Goal: Information Seeking & Learning: Learn about a topic

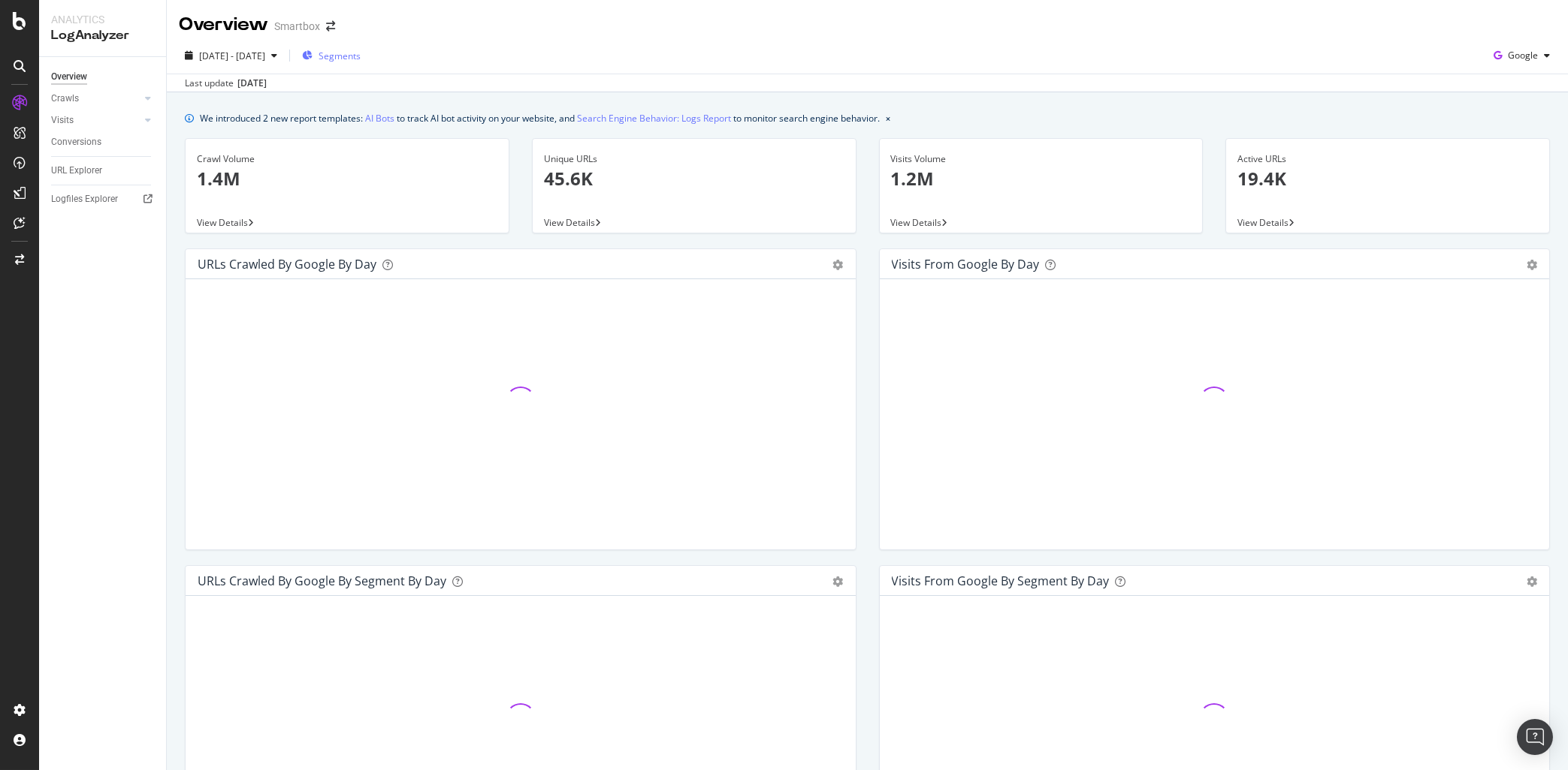
click at [361, 62] on span "Segments" at bounding box center [340, 56] width 42 height 12
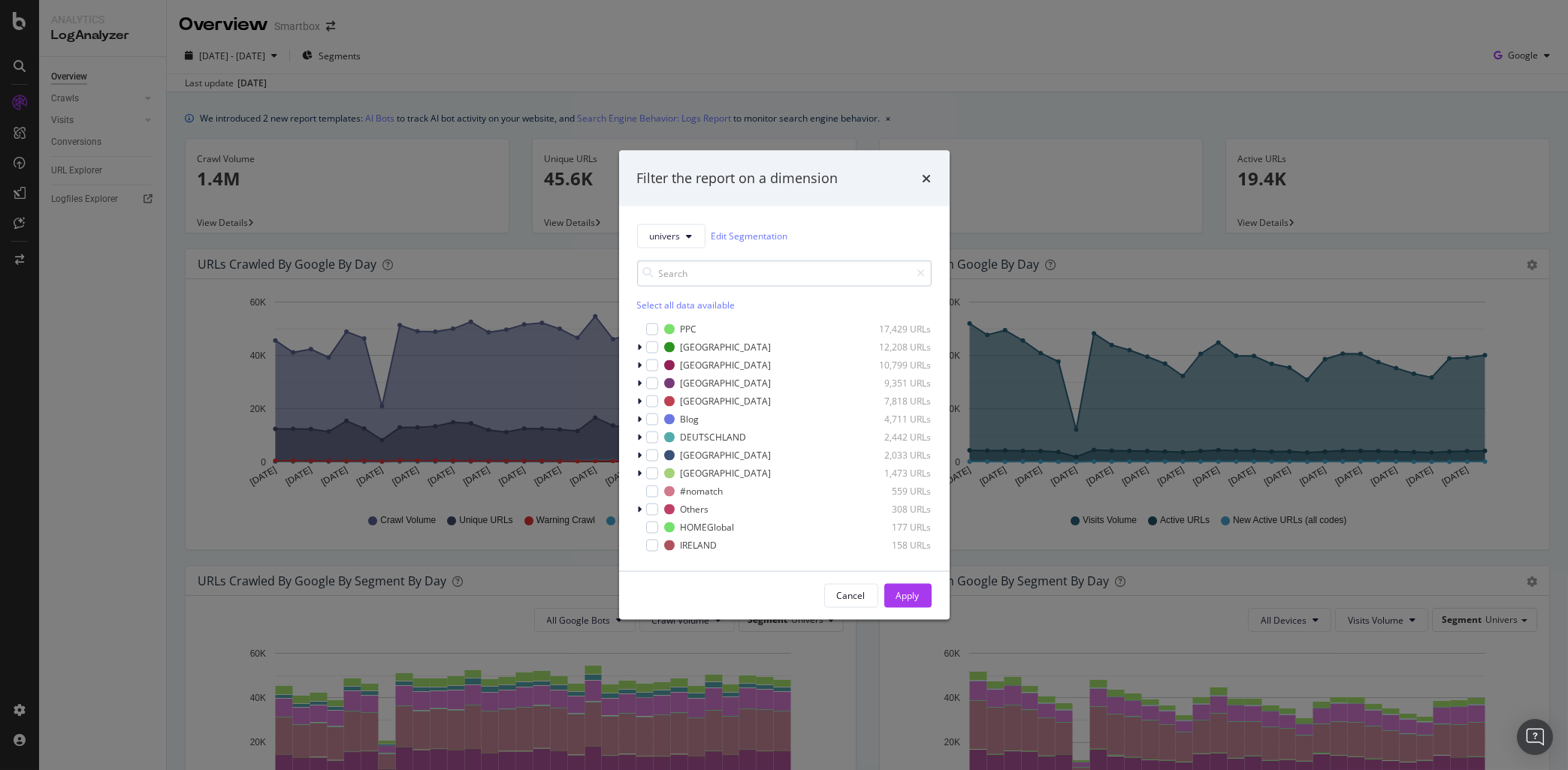
click at [669, 279] on input "modal" at bounding box center [784, 273] width 295 height 26
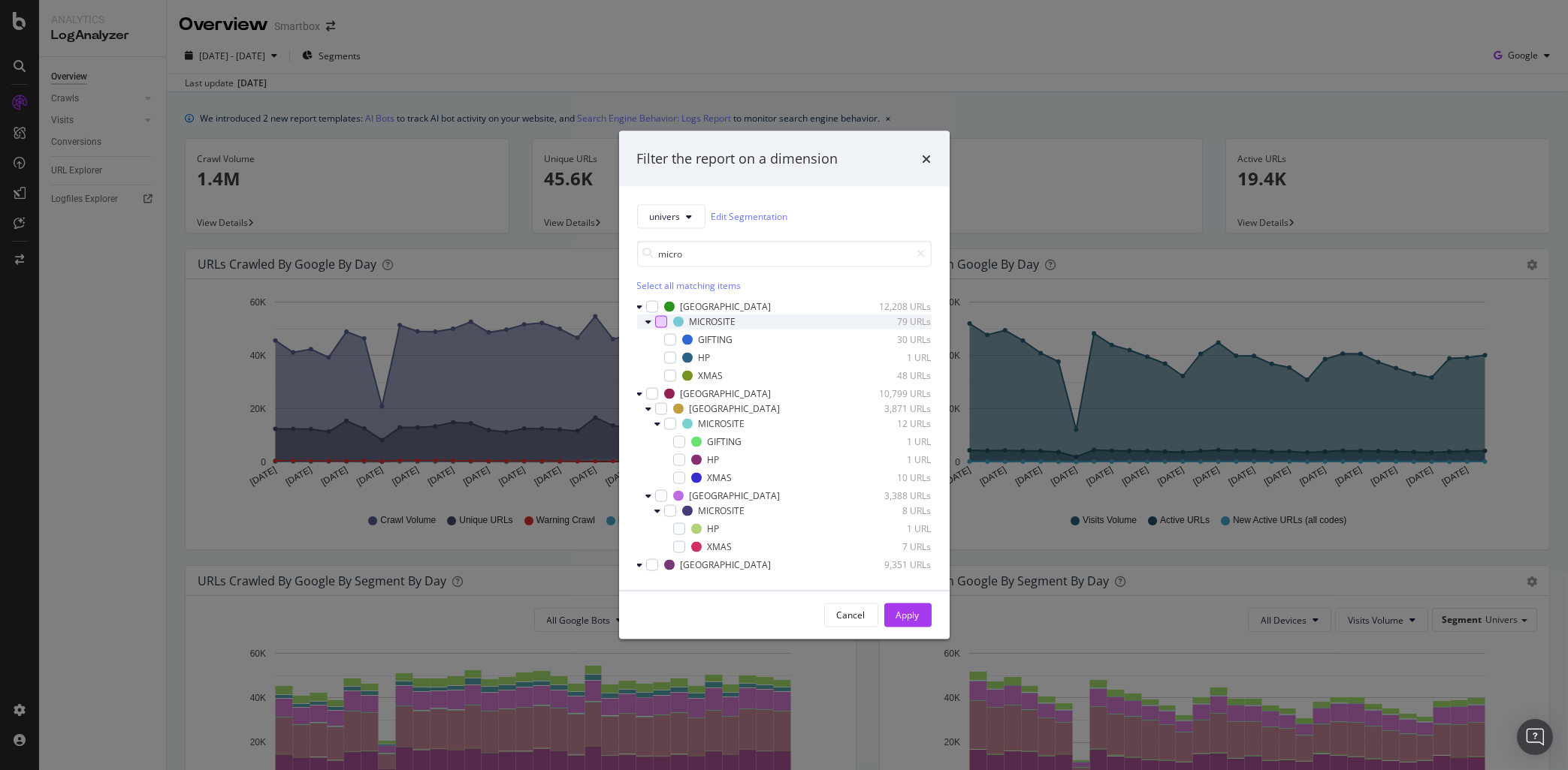
type input "micro"
click at [663, 323] on div "modal" at bounding box center [661, 321] width 12 height 12
click at [669, 425] on div "modal" at bounding box center [669, 423] width 12 height 12
click at [673, 512] on div "modal" at bounding box center [669, 510] width 12 height 12
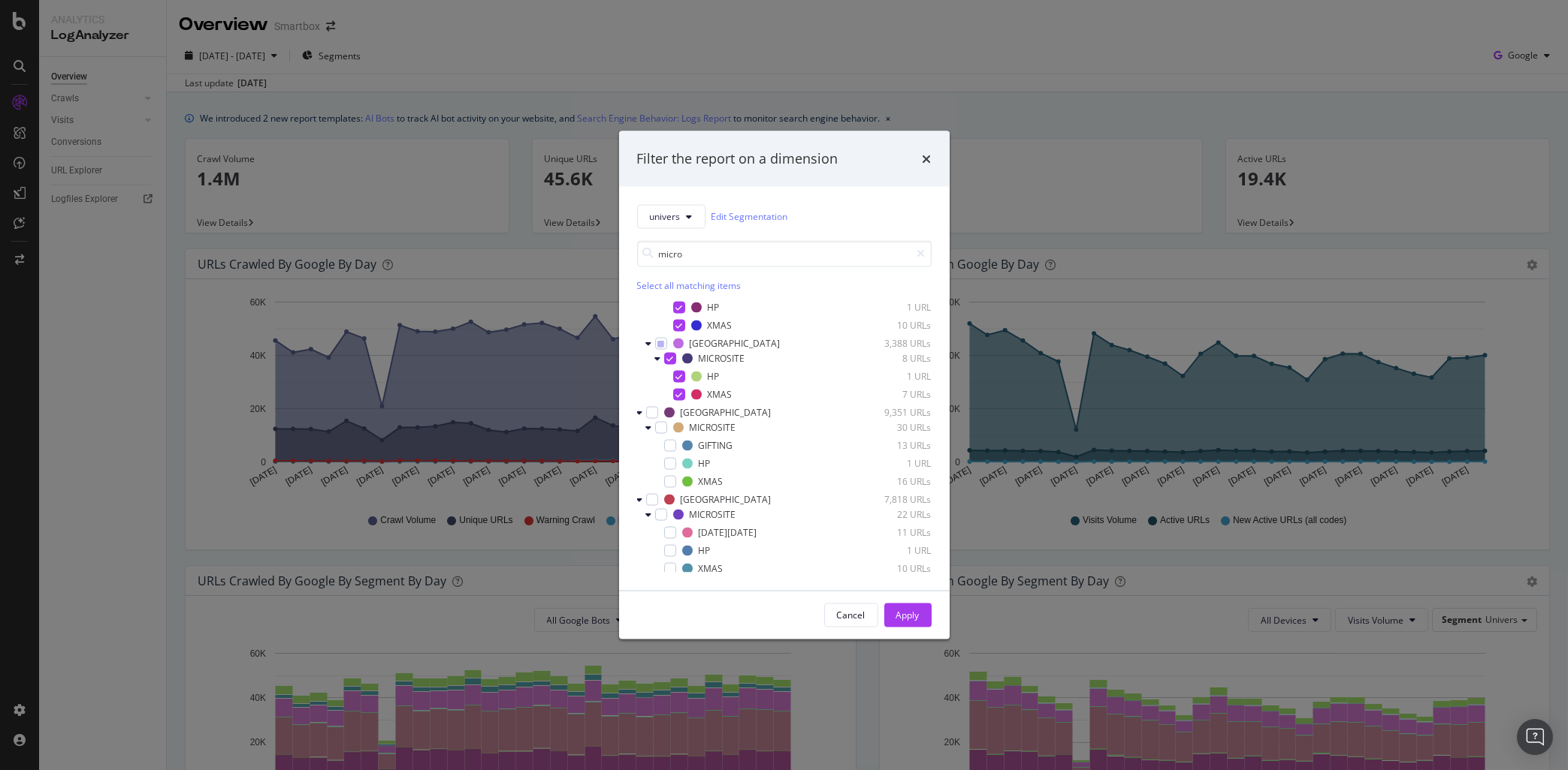
scroll to position [155, 0]
click at [660, 427] on div "modal" at bounding box center [661, 423] width 12 height 12
click at [663, 510] on div "modal" at bounding box center [661, 510] width 12 height 12
click at [904, 613] on div "Apply" at bounding box center [908, 615] width 23 height 12
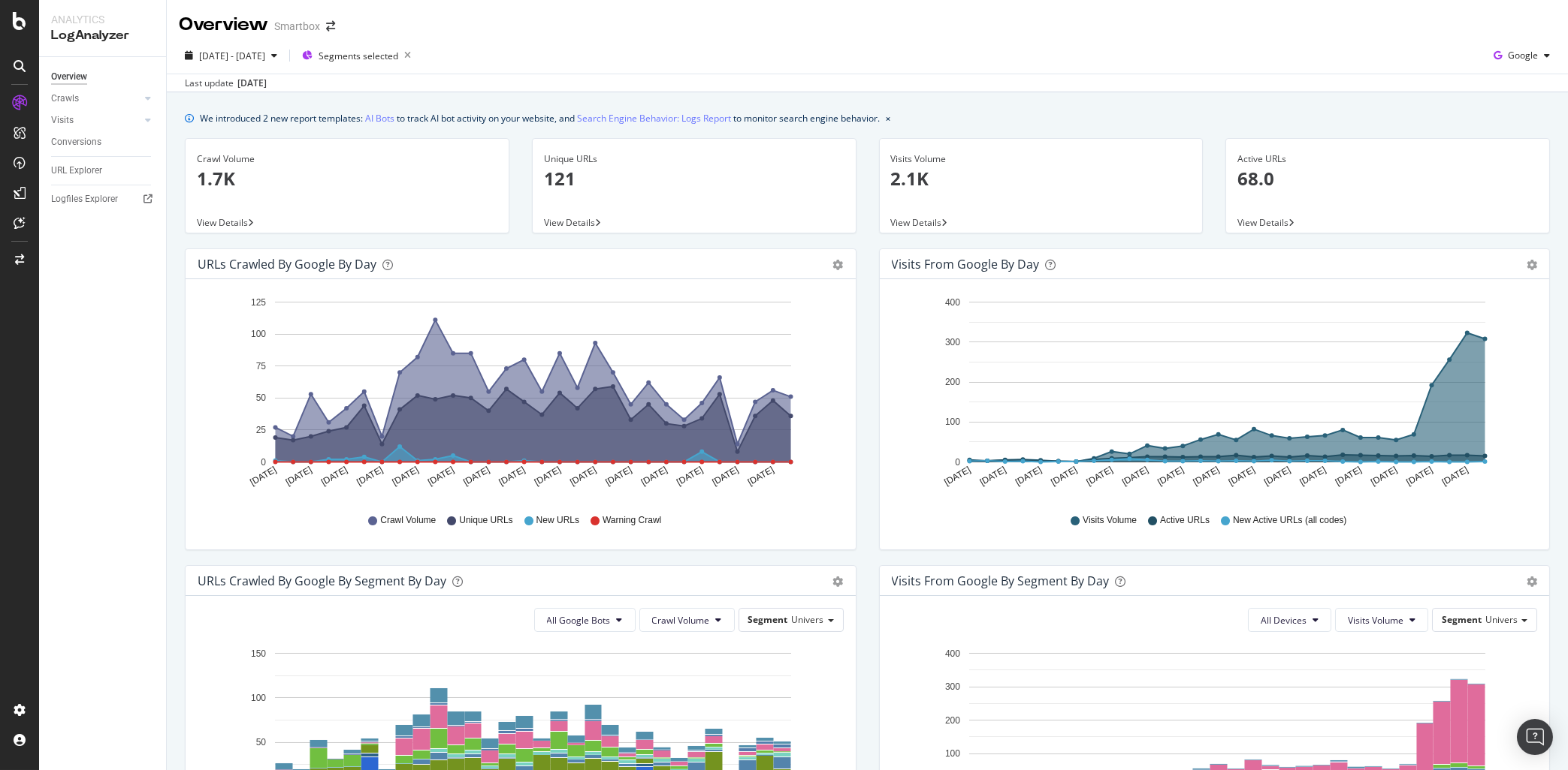
click at [892, 181] on p "2.1K" at bounding box center [1041, 179] width 301 height 26
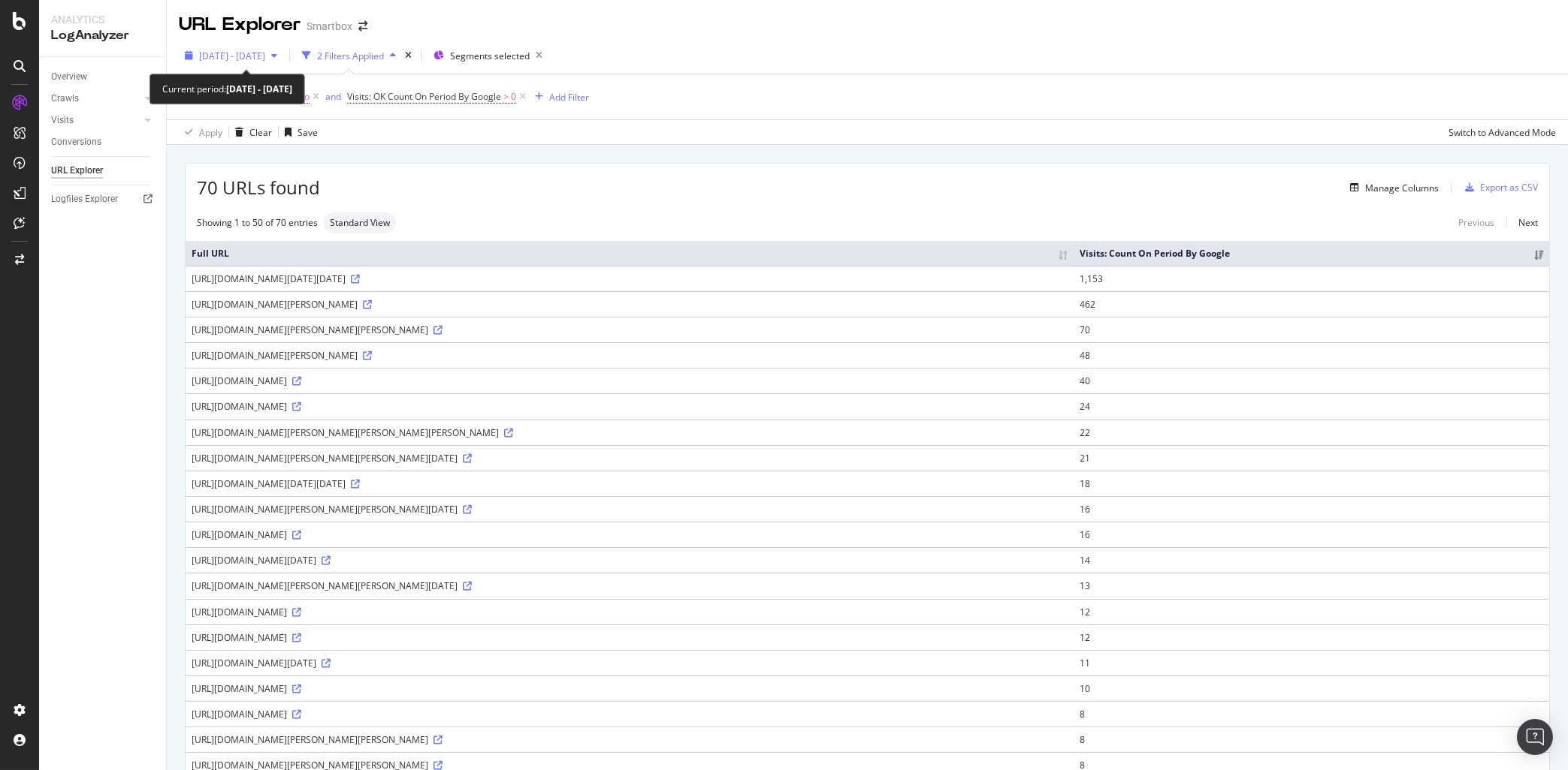
click at [239, 57] on span "[DATE] - [DATE]" at bounding box center [232, 56] width 66 height 12
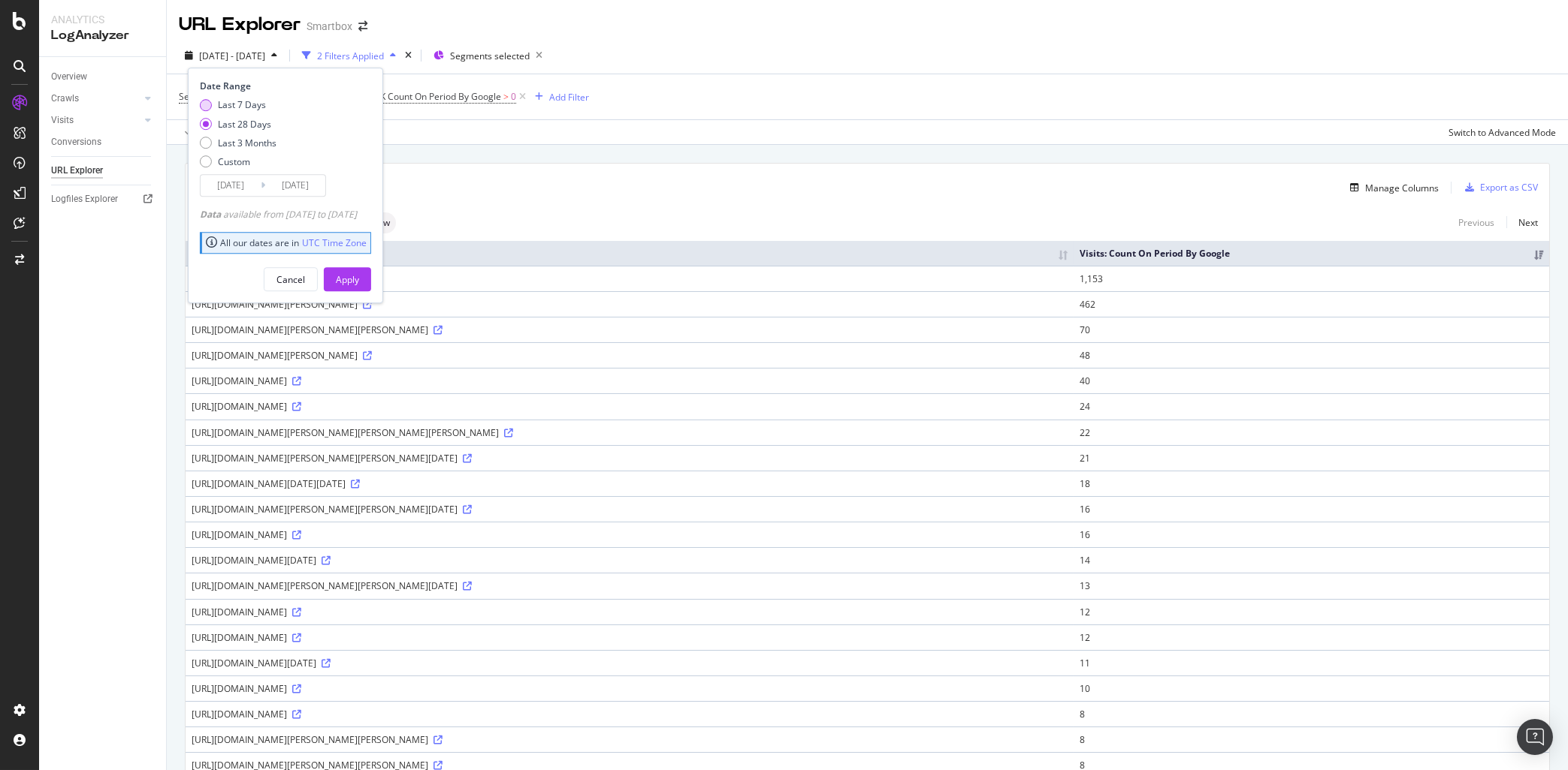
click at [238, 109] on div "Last 7 Days" at bounding box center [242, 106] width 48 height 12
type input "[DATE]"
click at [359, 281] on div "Apply" at bounding box center [347, 280] width 23 height 12
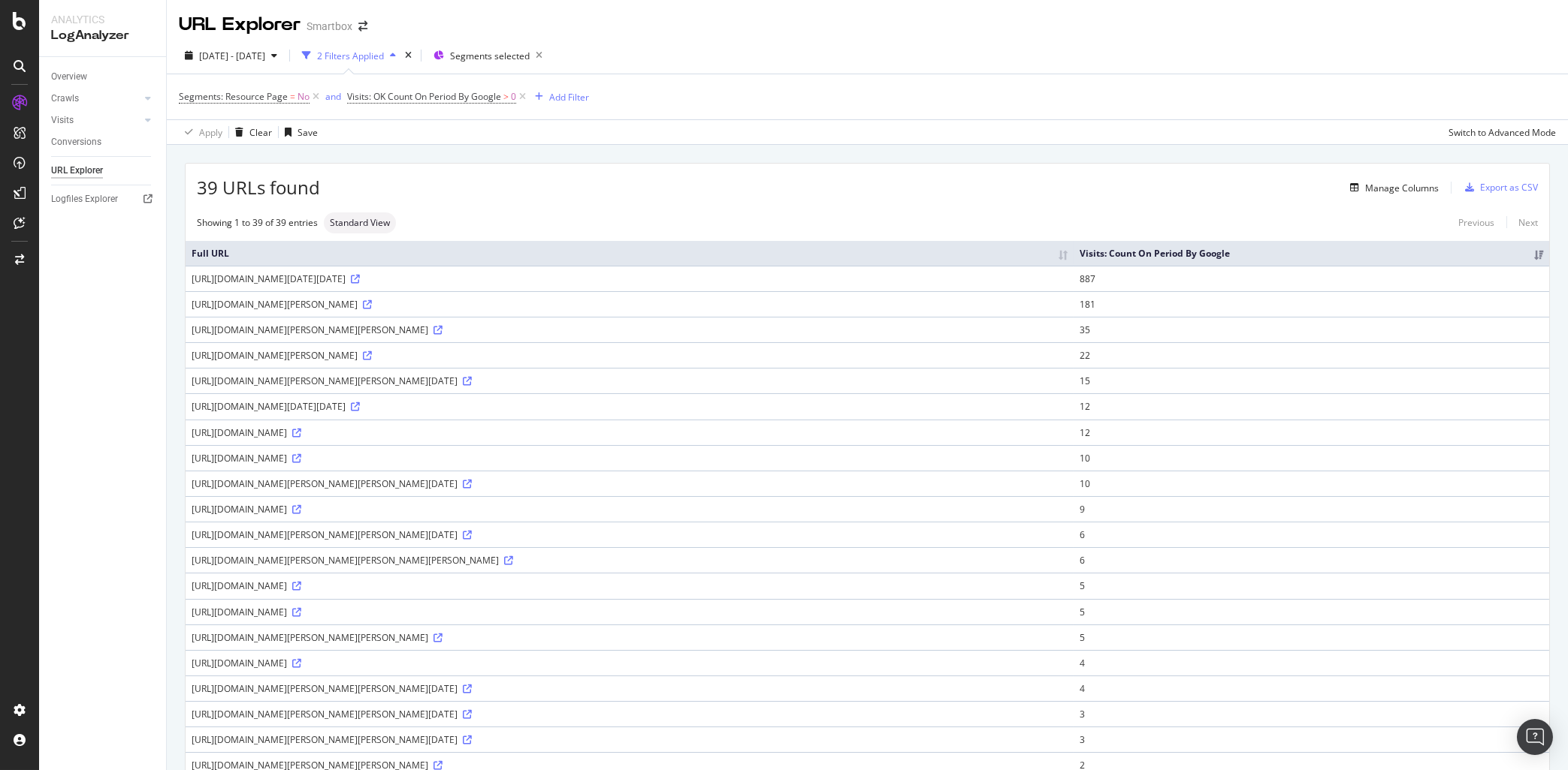
drag, startPoint x: 475, startPoint y: 379, endPoint x: 669, endPoint y: 383, distance: 194.0
click at [669, 383] on div "[URL][DOMAIN_NAME][PERSON_NAME][PERSON_NAME][DATE]" at bounding box center [629, 381] width 876 height 12
drag, startPoint x: 540, startPoint y: 461, endPoint x: 697, endPoint y: 487, distance: 159.1
click at [648, 457] on div "[URL][DOMAIN_NAME]" at bounding box center [629, 458] width 876 height 12
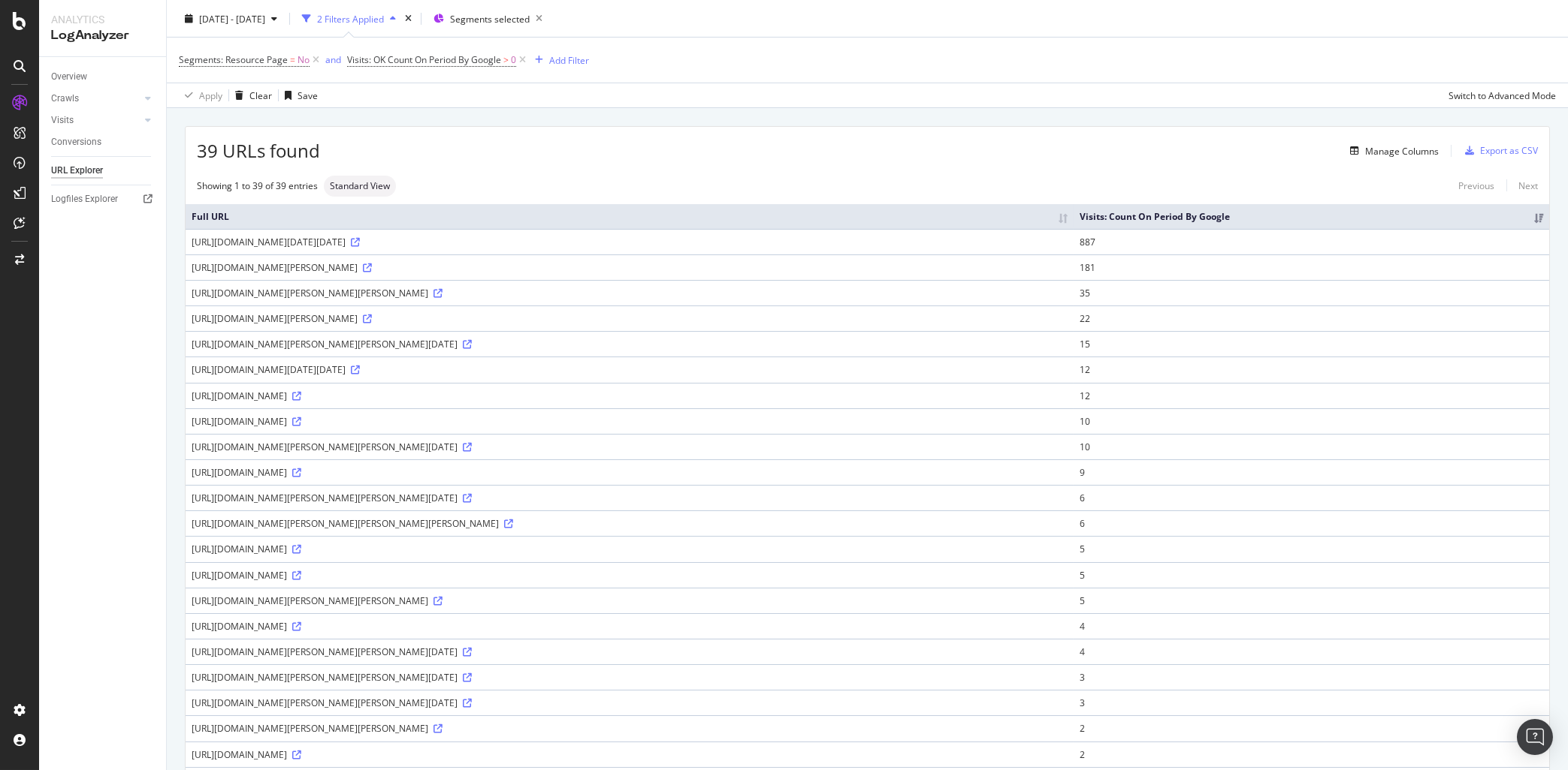
scroll to position [70, 0]
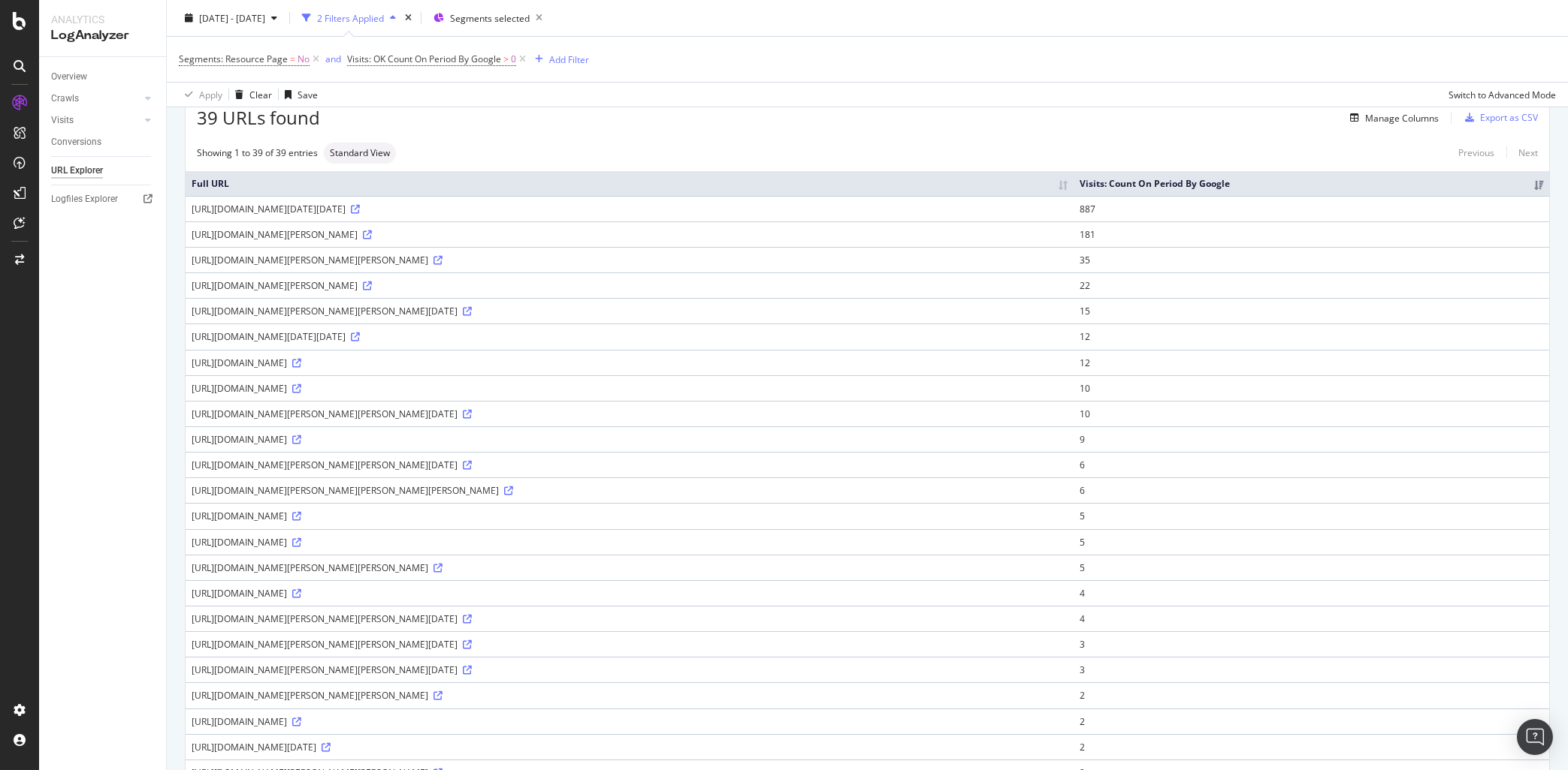
drag, startPoint x: 596, startPoint y: 547, endPoint x: 645, endPoint y: 547, distance: 49.0
click at [645, 547] on div "[URL][DOMAIN_NAME]" at bounding box center [629, 542] width 876 height 12
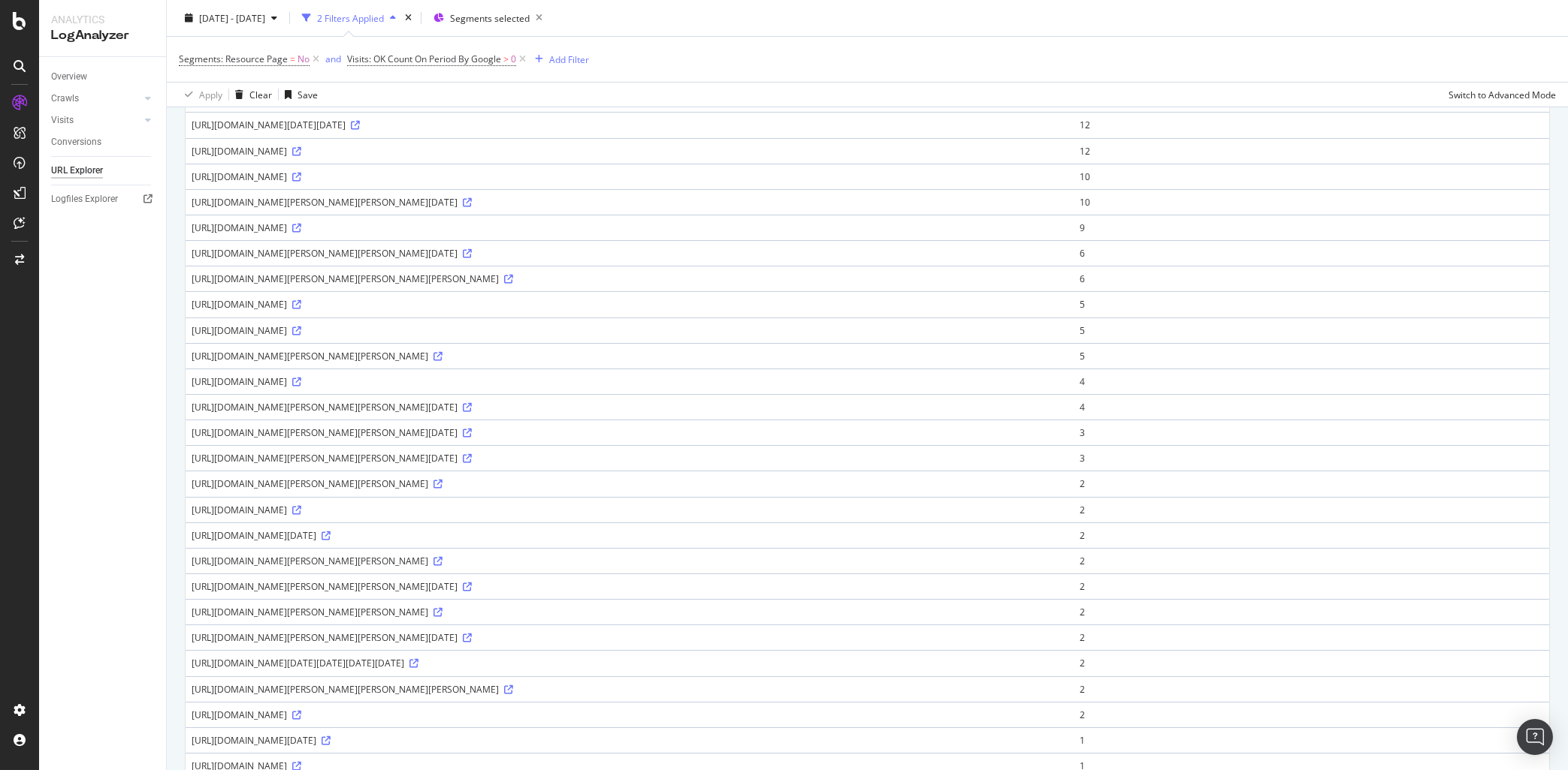
scroll to position [0, 0]
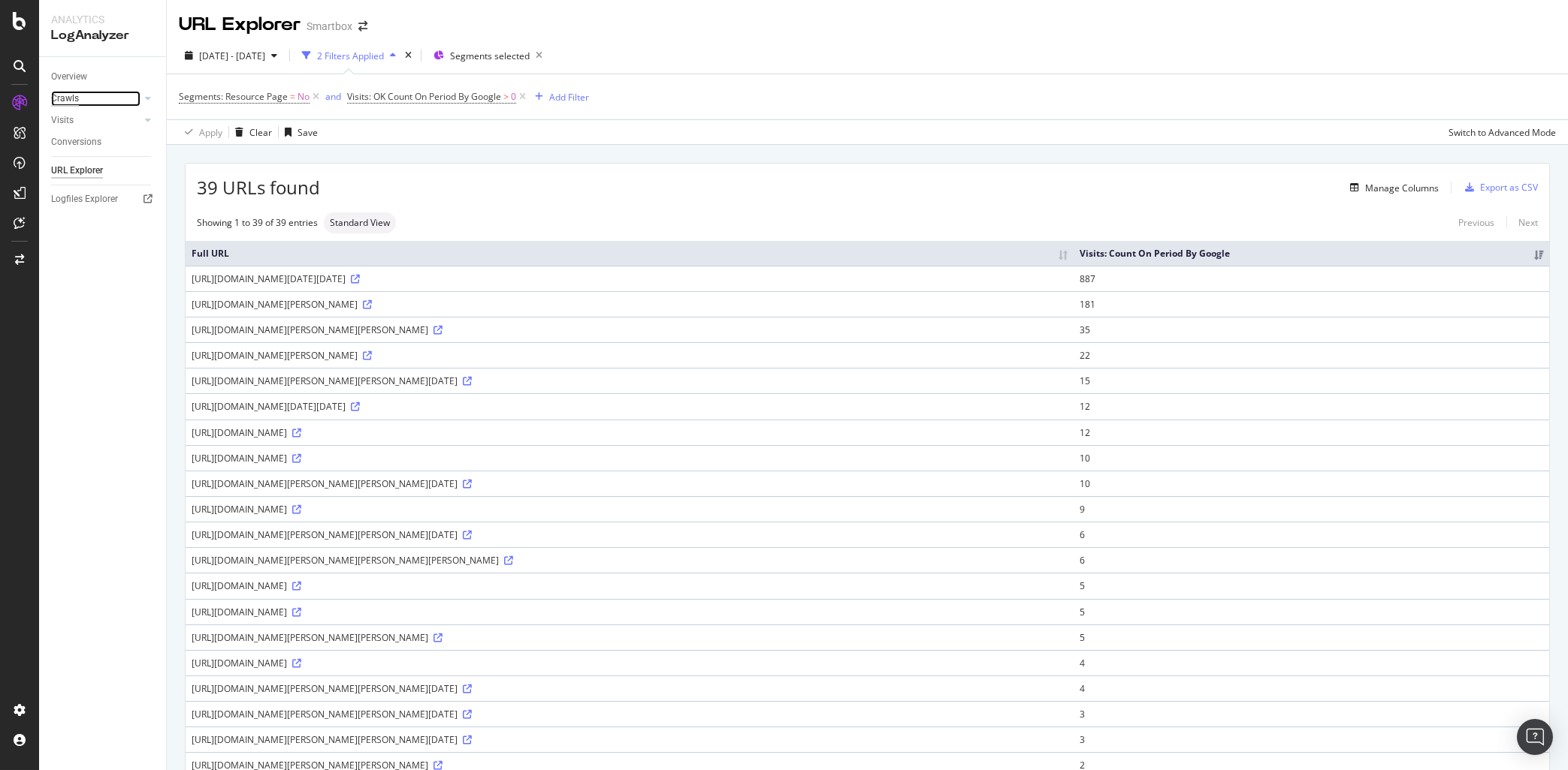
click at [63, 94] on div "Crawls" at bounding box center [65, 99] width 28 height 16
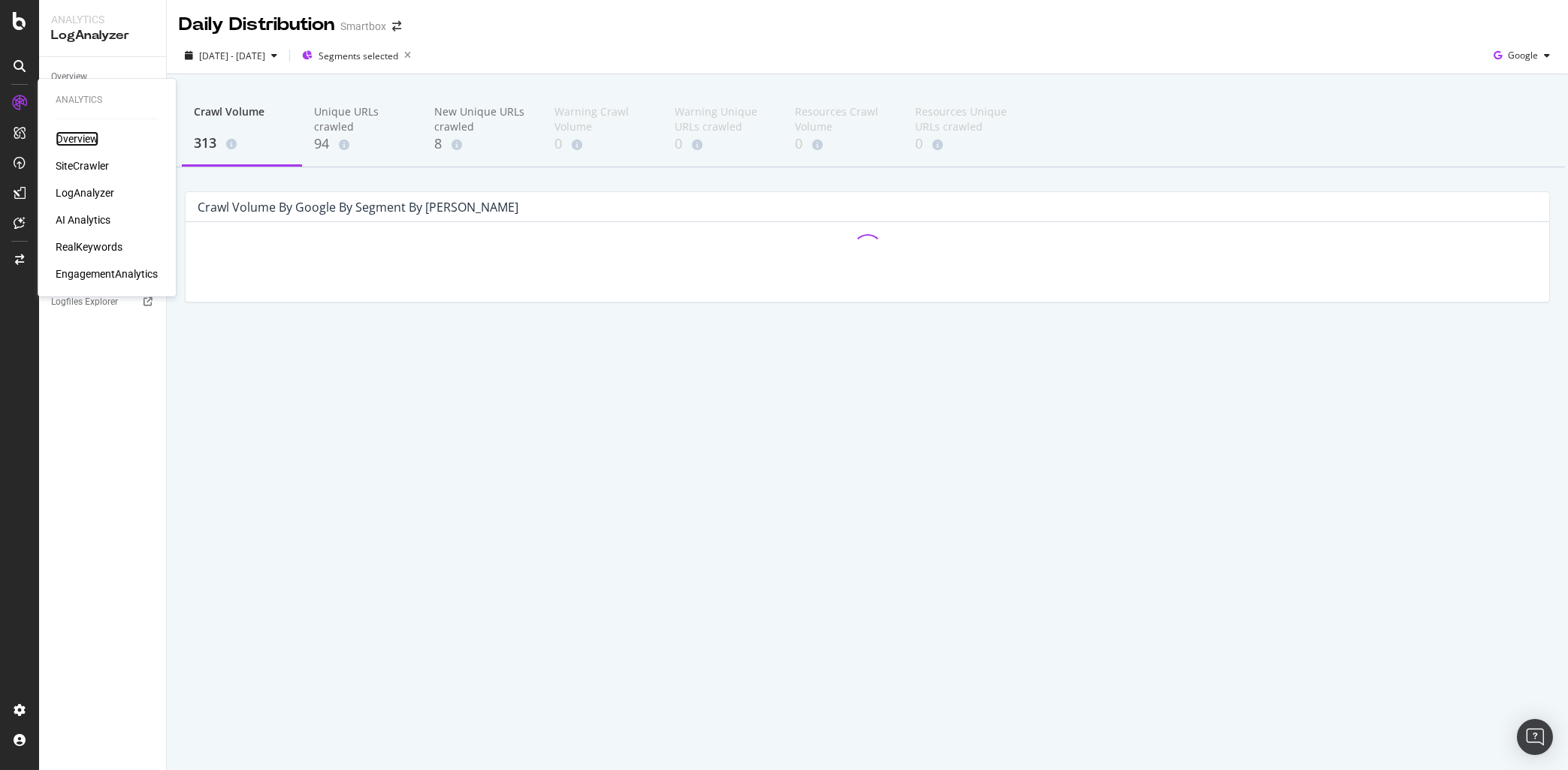
click at [82, 137] on div "Overview" at bounding box center [77, 138] width 43 height 15
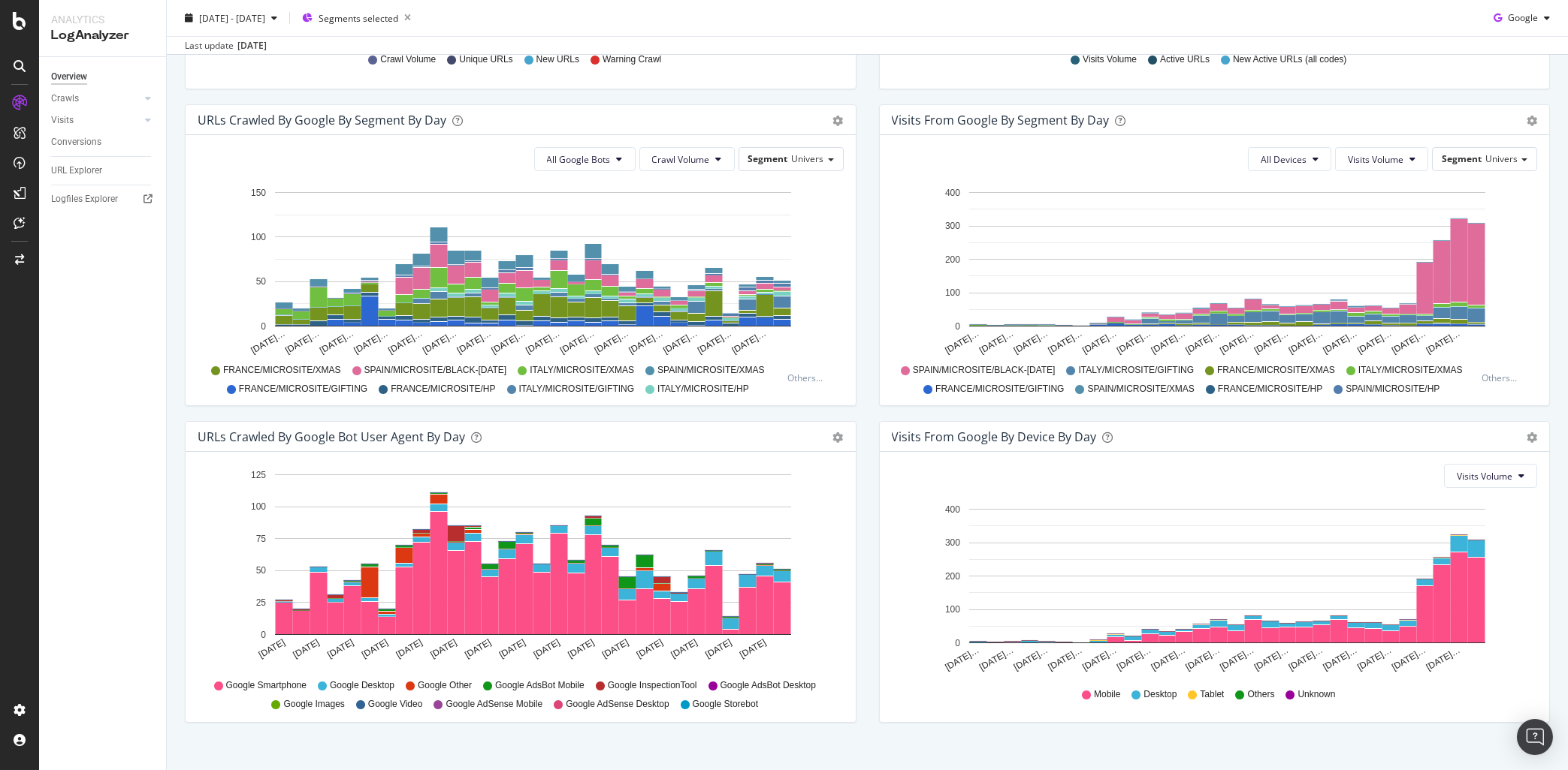
scroll to position [482, 0]
